Goal: Information Seeking & Learning: Learn about a topic

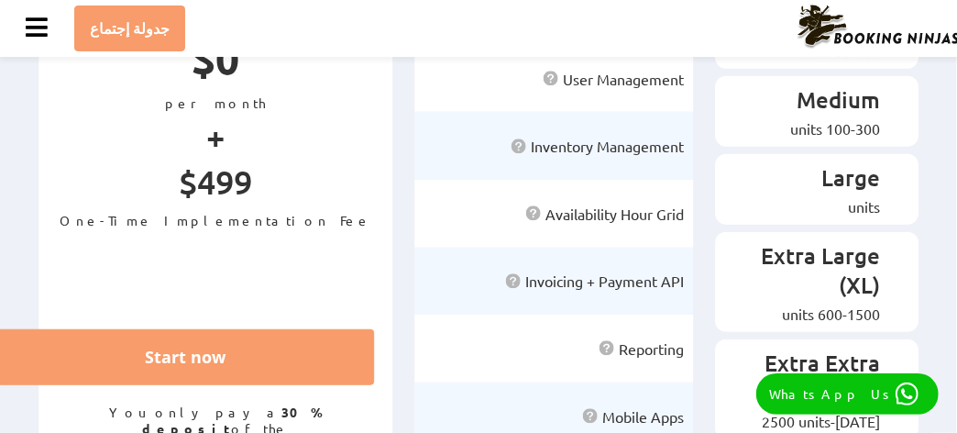
scroll to position [152, 0]
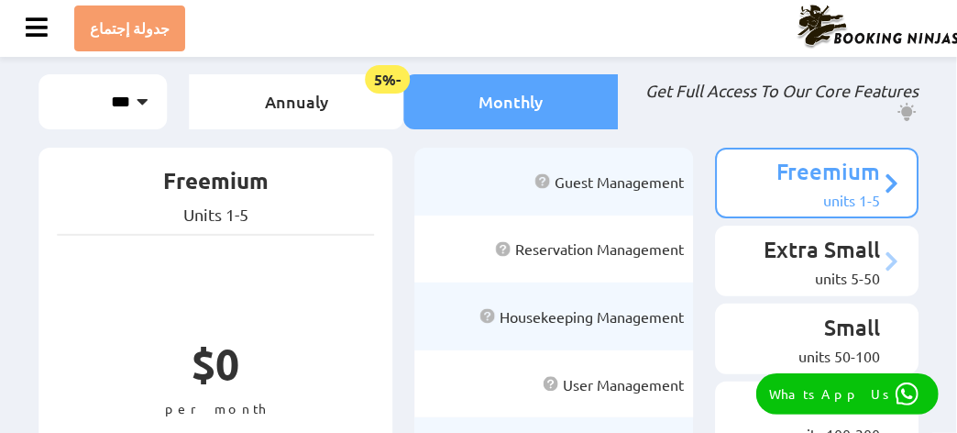
click at [796, 269] on div "5-50 units" at bounding box center [807, 278] width 145 height 18
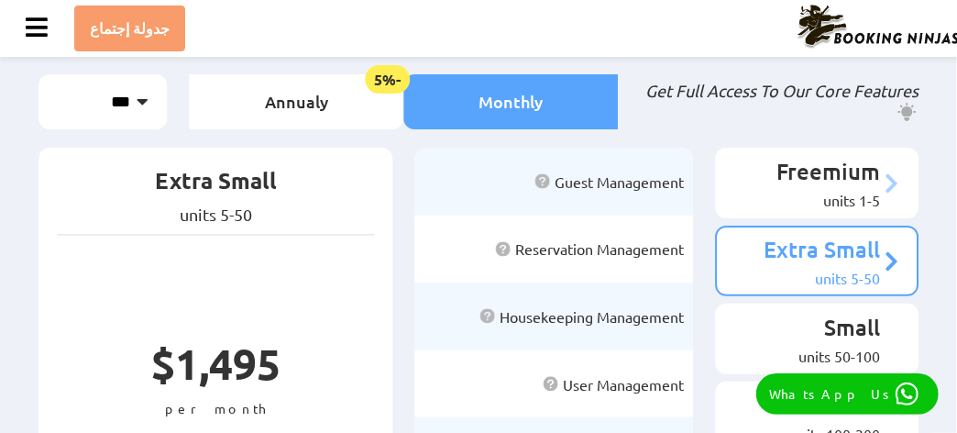
click at [803, 191] on div "1-5 units" at bounding box center [807, 200] width 145 height 18
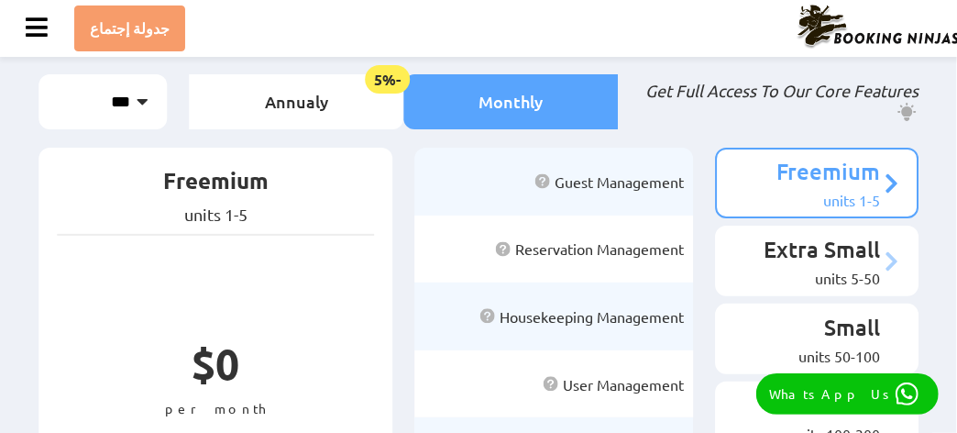
click at [813, 242] on p "Extra Small" at bounding box center [807, 252] width 145 height 34
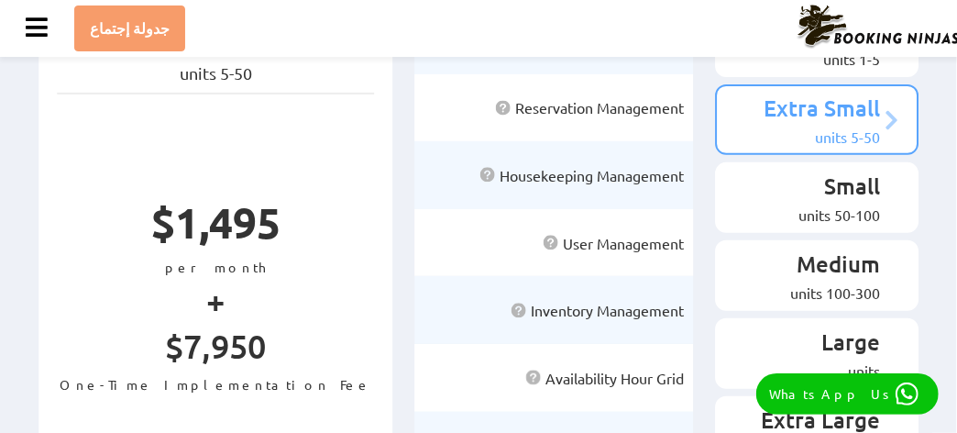
scroll to position [305, 0]
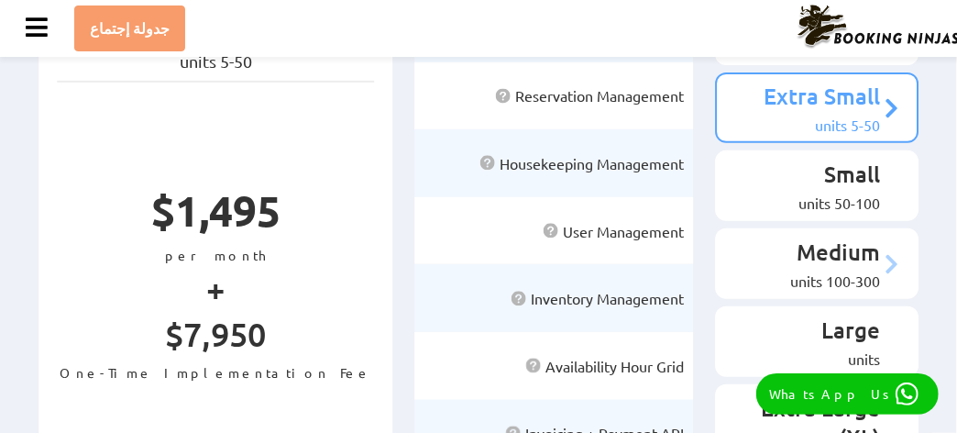
click at [793, 237] on p "Medium" at bounding box center [807, 254] width 145 height 34
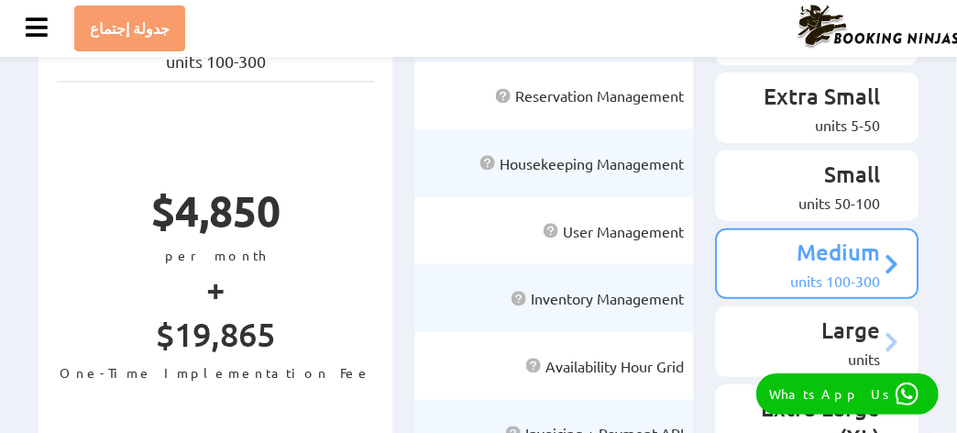
click at [810, 315] on p "Large" at bounding box center [807, 332] width 145 height 34
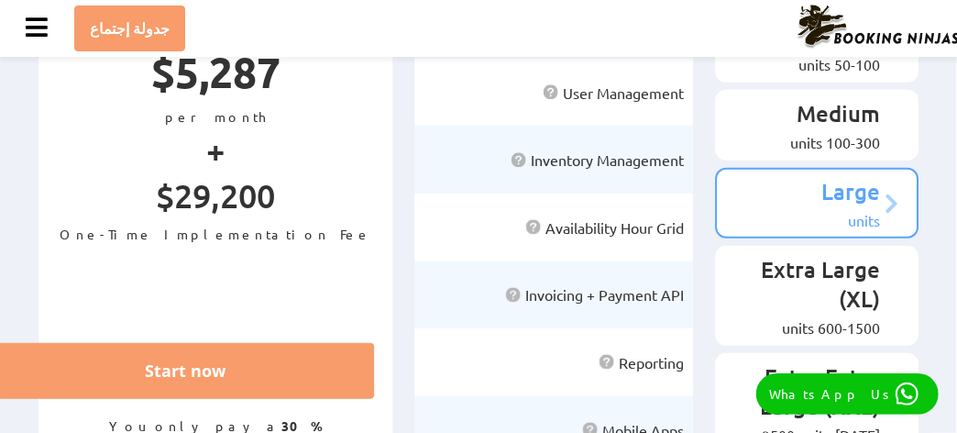
scroll to position [457, 0]
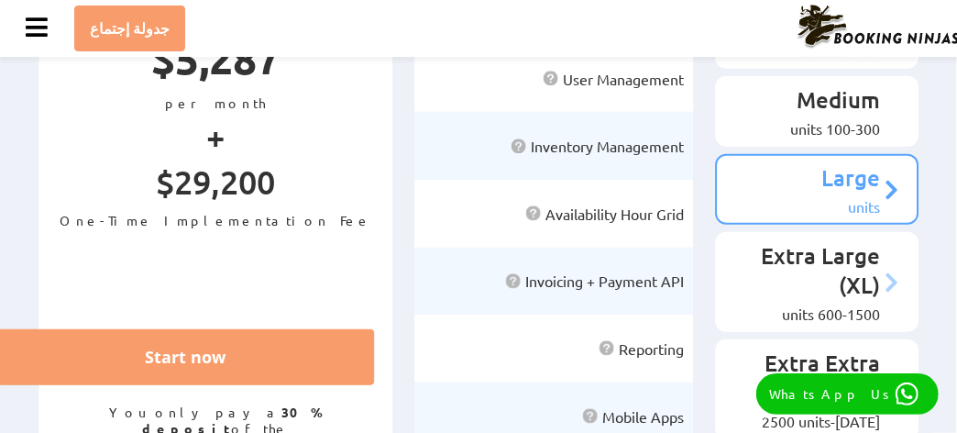
click at [780, 304] on div "600-1500 units" at bounding box center [807, 313] width 145 height 18
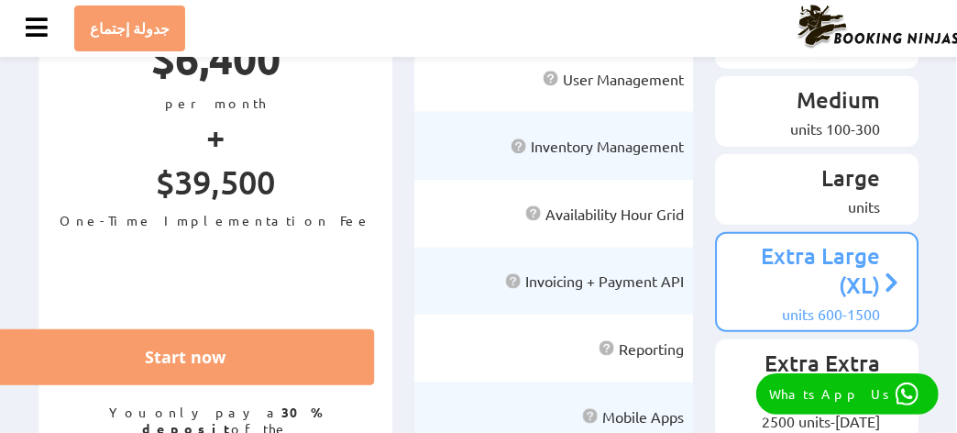
click at [826, 348] on p "Extra Extra Large (XXL)" at bounding box center [807, 379] width 145 height 63
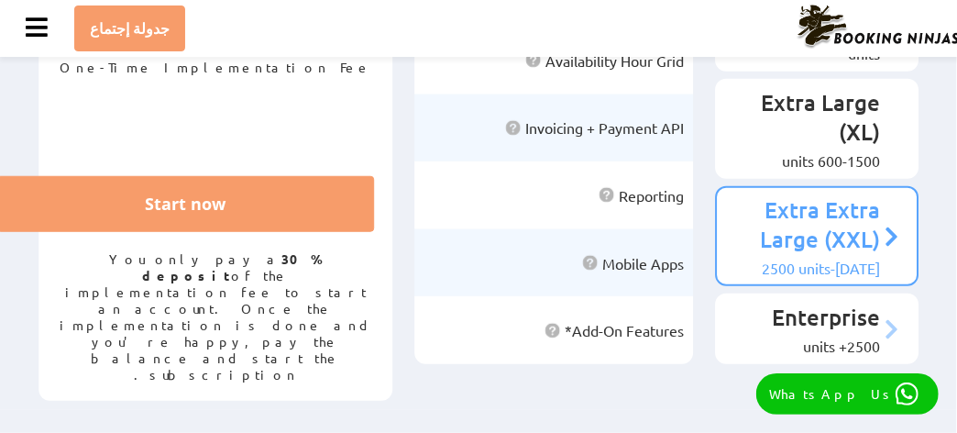
click at [823, 293] on li "Enterprise 2500+ units" at bounding box center [816, 328] width 203 height 71
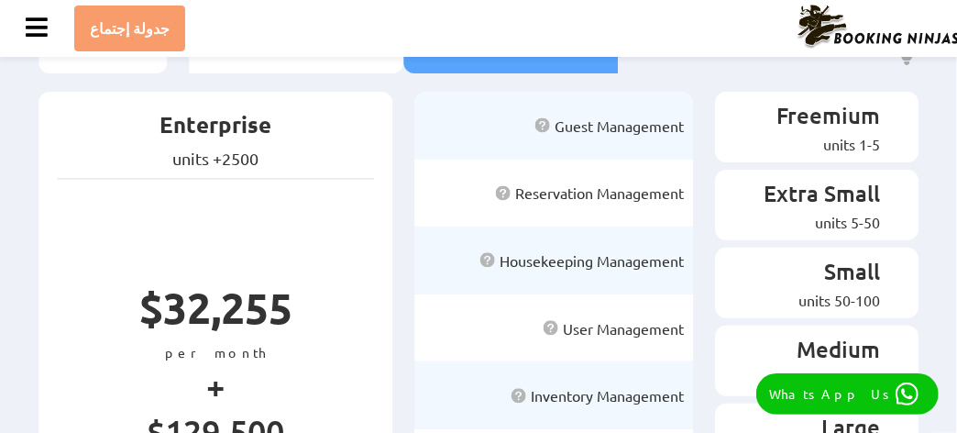
scroll to position [0, 0]
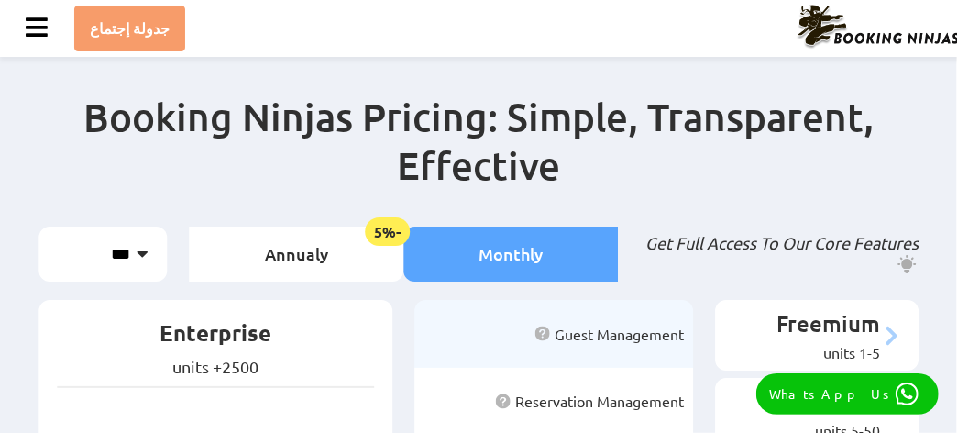
click at [824, 309] on p "Freemium" at bounding box center [807, 326] width 145 height 34
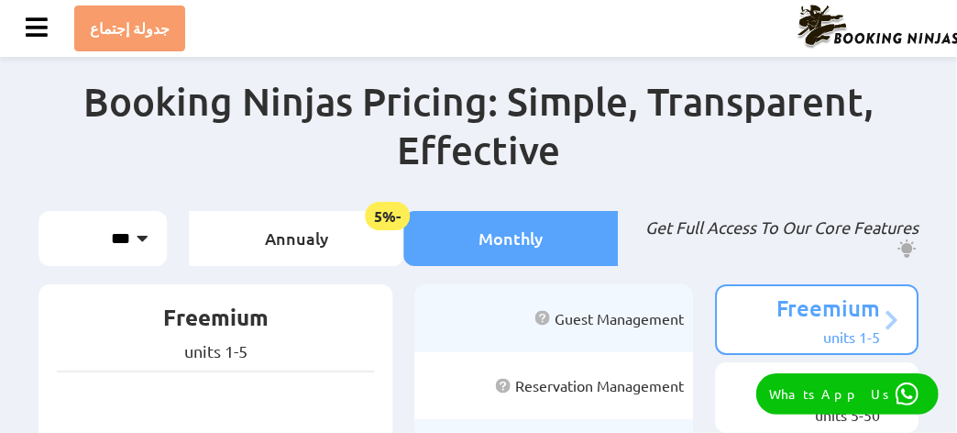
scroll to position [305, 0]
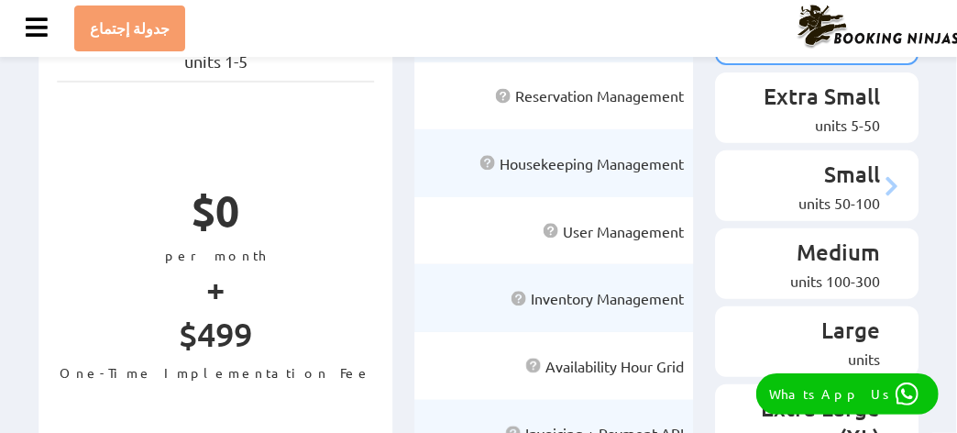
click at [829, 150] on li "Small 50-100 units" at bounding box center [816, 185] width 203 height 71
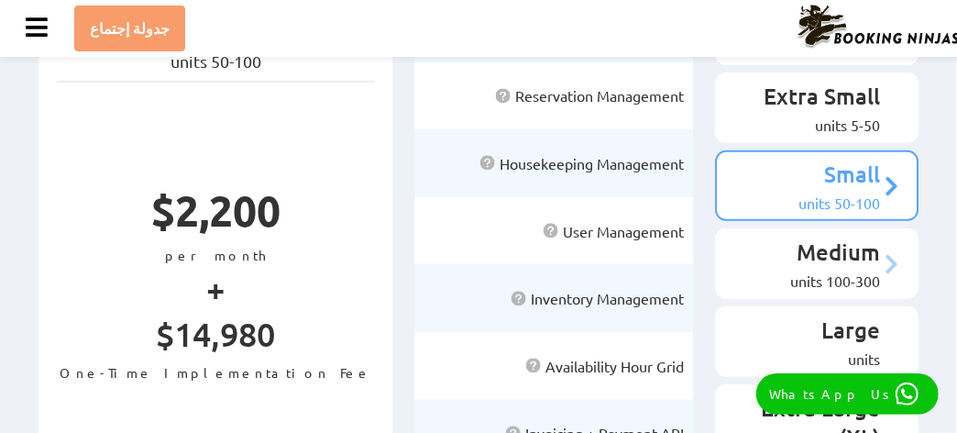
click at [831, 237] on p "Medium" at bounding box center [807, 254] width 145 height 34
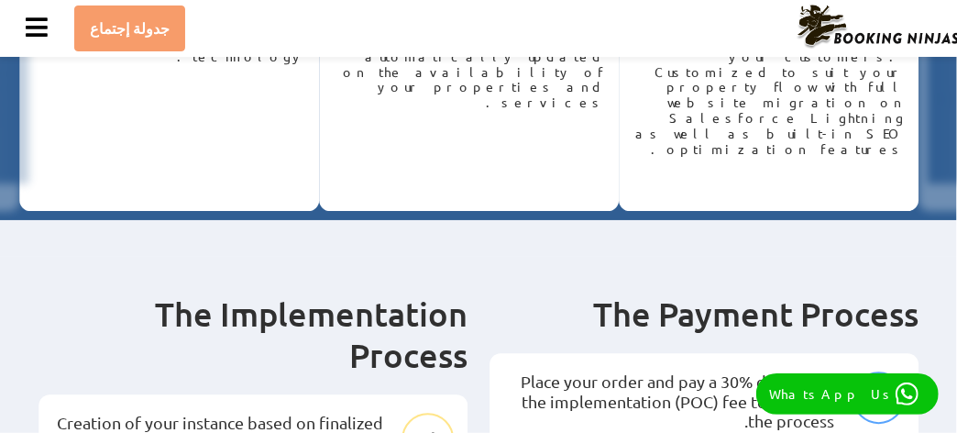
scroll to position [1222, 0]
